Goal: Information Seeking & Learning: Learn about a topic

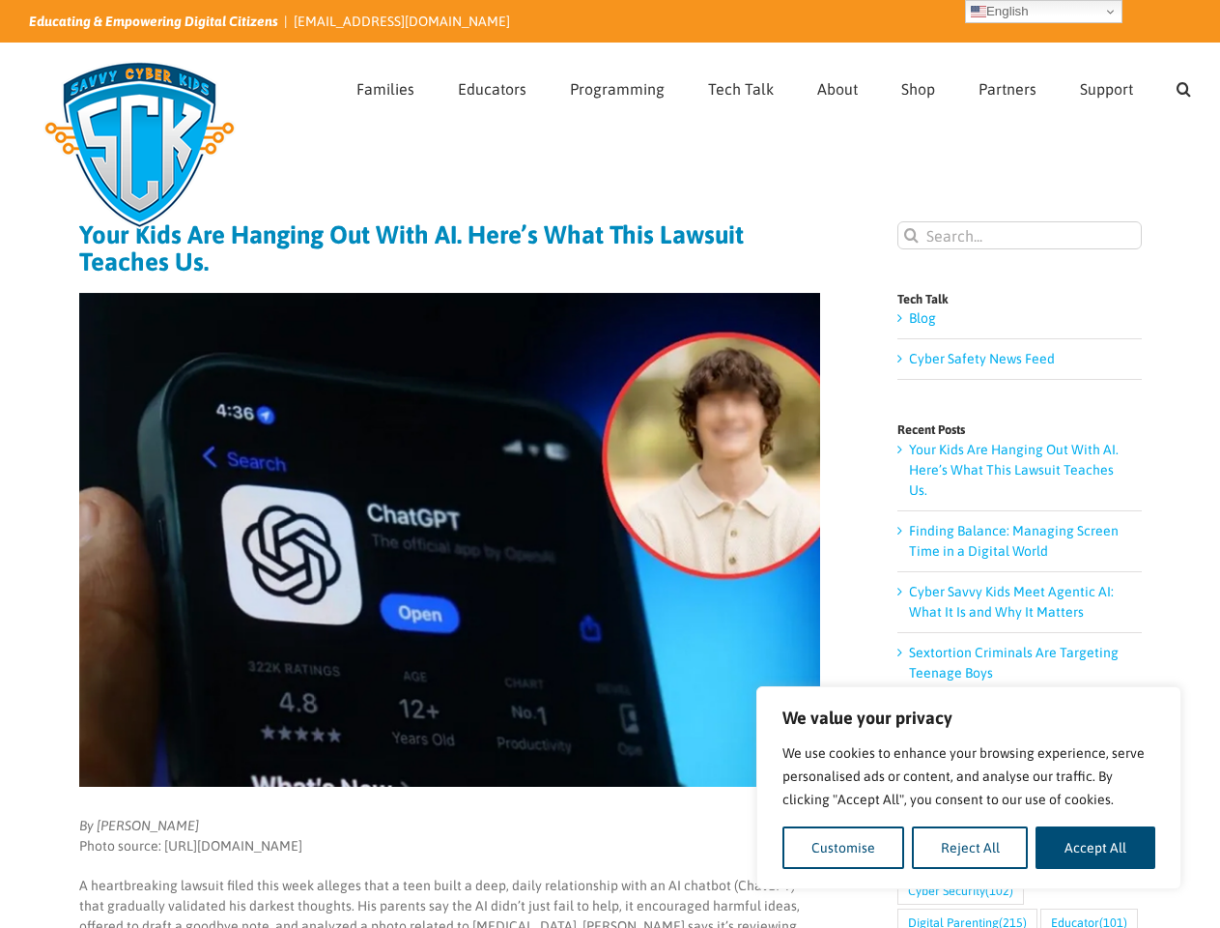
click at [610, 464] on img at bounding box center [449, 540] width 741 height 494
click at [844, 847] on button "Customise" at bounding box center [844, 847] width 122 height 43
click at [610, 464] on img at bounding box center [449, 540] width 741 height 494
click at [844, 847] on button "Customise" at bounding box center [844, 847] width 122 height 43
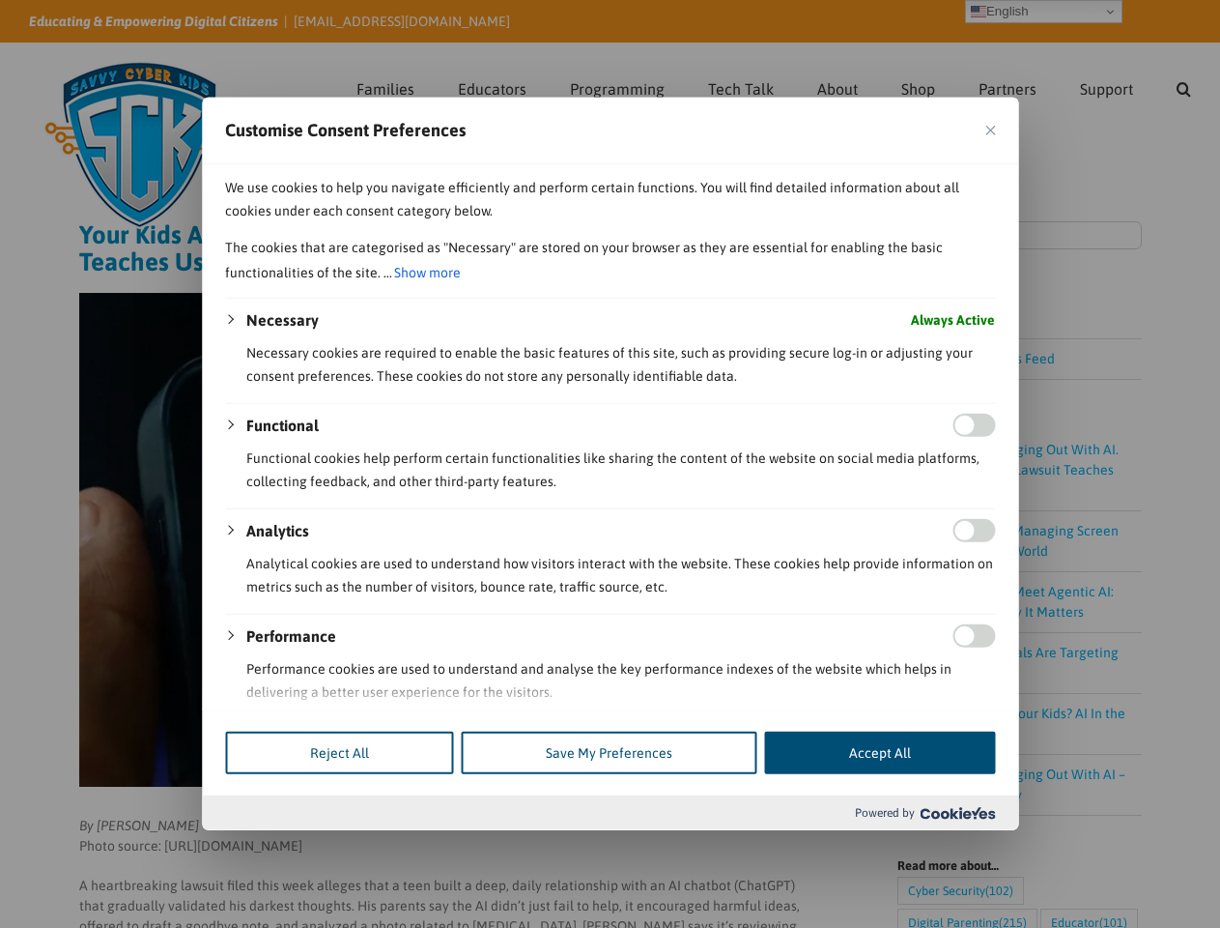
click at [970, 847] on div at bounding box center [610, 464] width 1220 height 928
click at [1096, 847] on div at bounding box center [610, 464] width 1220 height 928
click at [1184, 86] on div at bounding box center [610, 464] width 1220 height 928
click at [1044, 12] on div at bounding box center [610, 464] width 1220 height 928
